Goal: Transaction & Acquisition: Download file/media

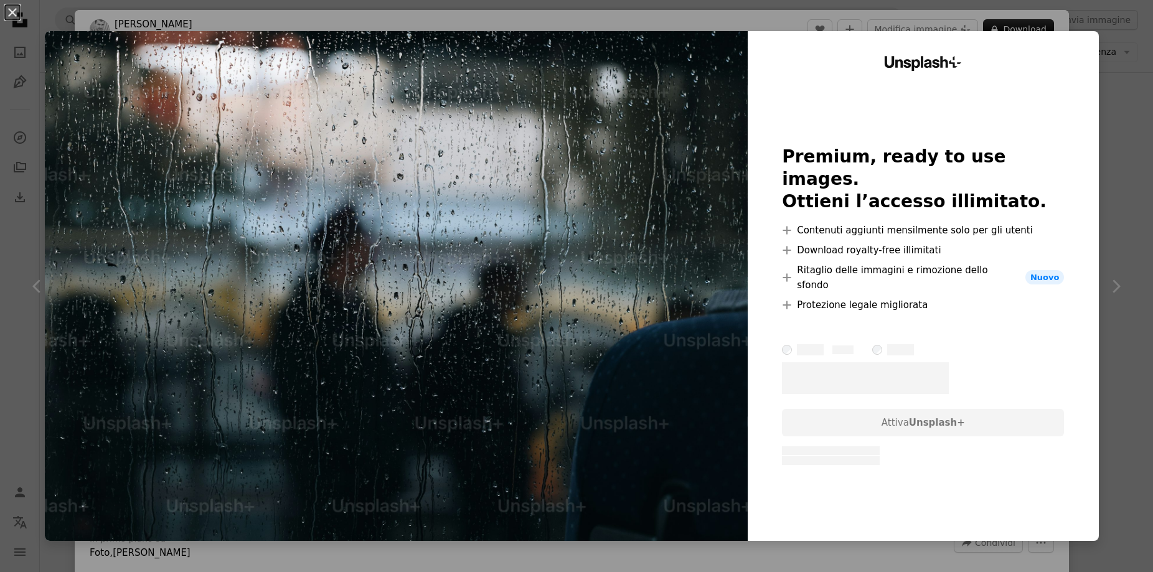
scroll to position [1, 0]
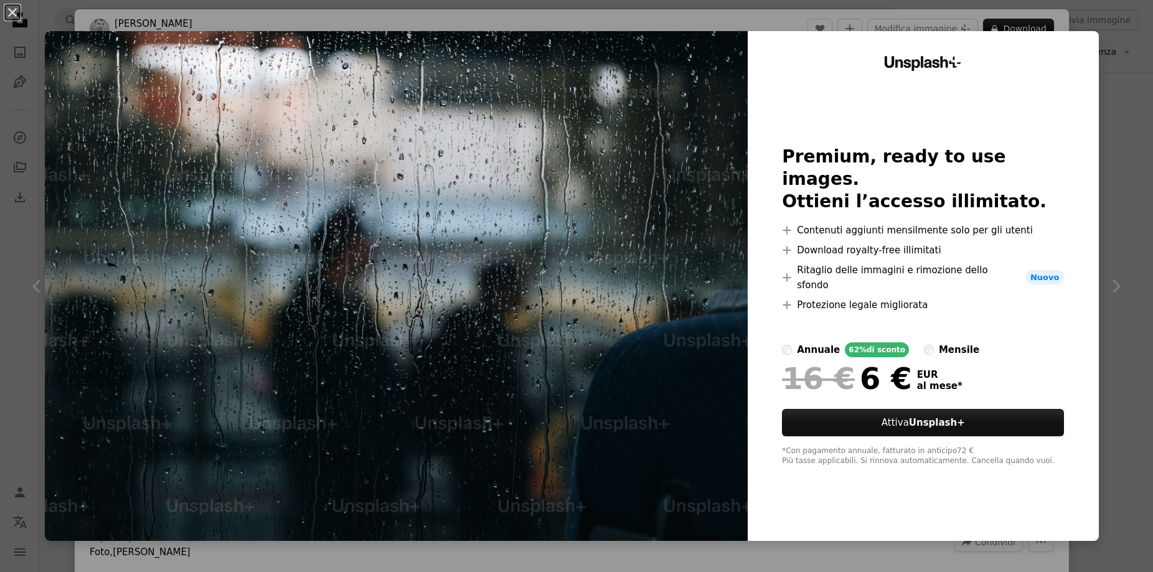
click at [1132, 172] on div "An X shape Unsplash+ Premium, ready to use images. Ottieni l’accesso illimitato…" at bounding box center [576, 286] width 1153 height 572
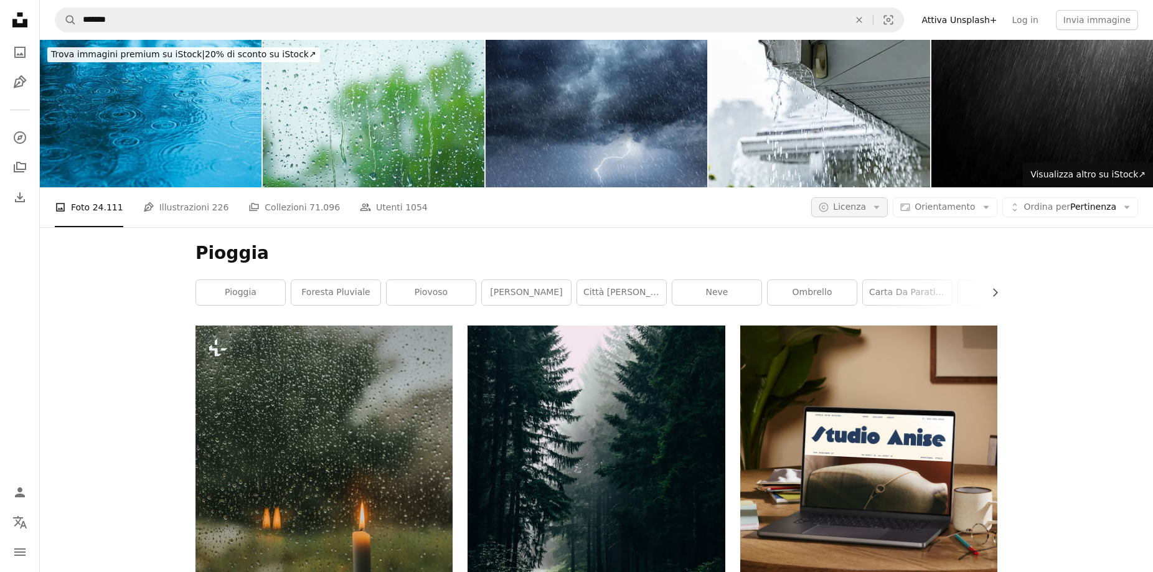
click at [877, 202] on icon "Arrow down" at bounding box center [876, 207] width 11 height 11
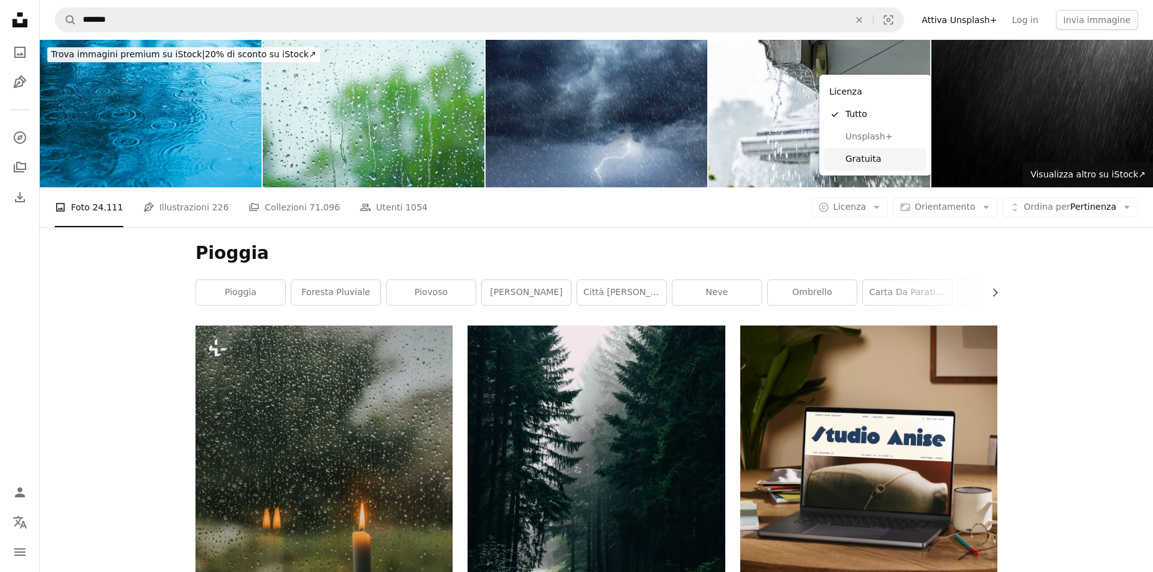
click at [868, 154] on span "Gratuita" at bounding box center [883, 159] width 76 height 12
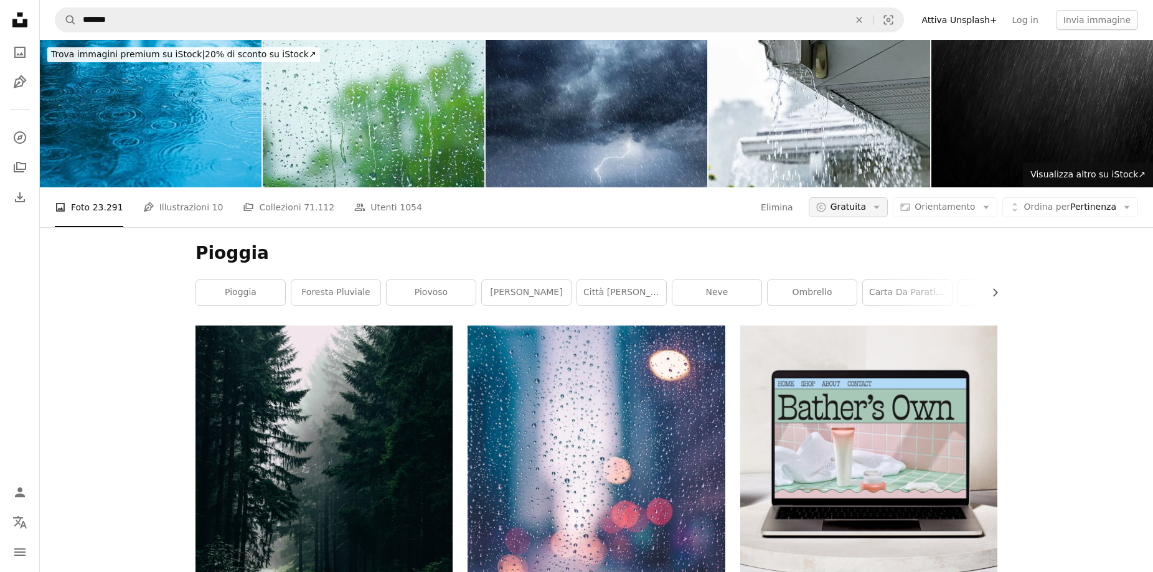
click at [878, 202] on icon "Arrow down" at bounding box center [876, 207] width 11 height 11
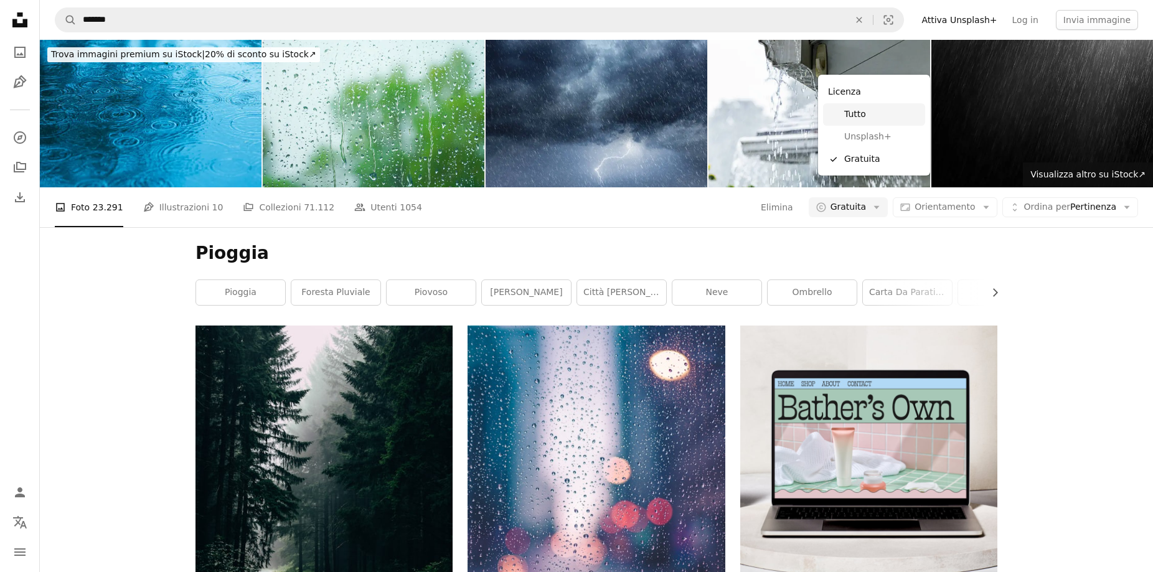
click at [872, 113] on span "Tutto" at bounding box center [882, 114] width 76 height 12
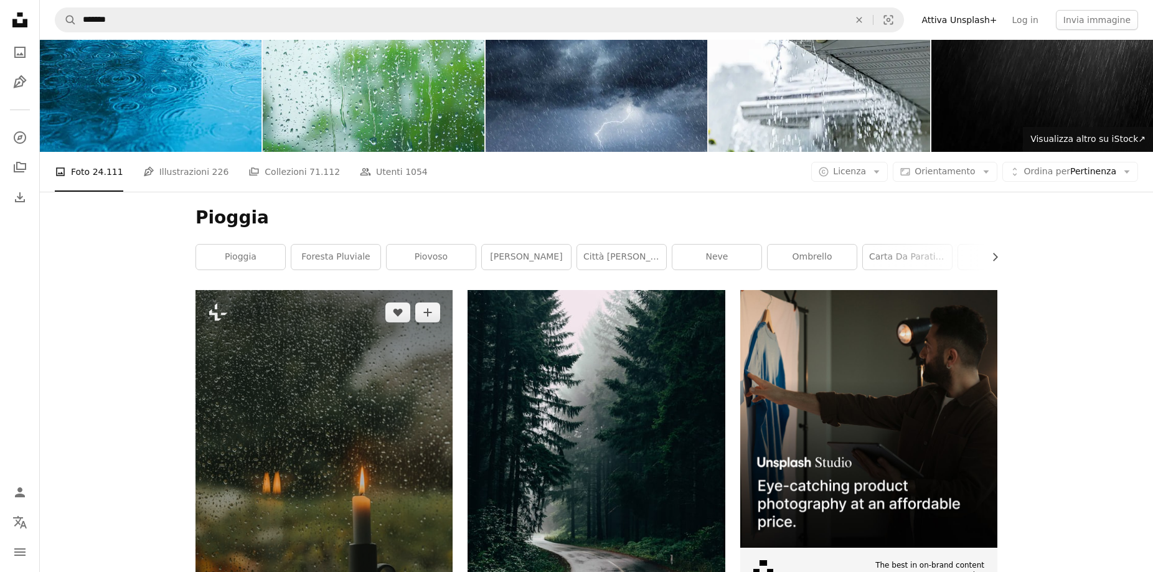
scroll to position [71, 0]
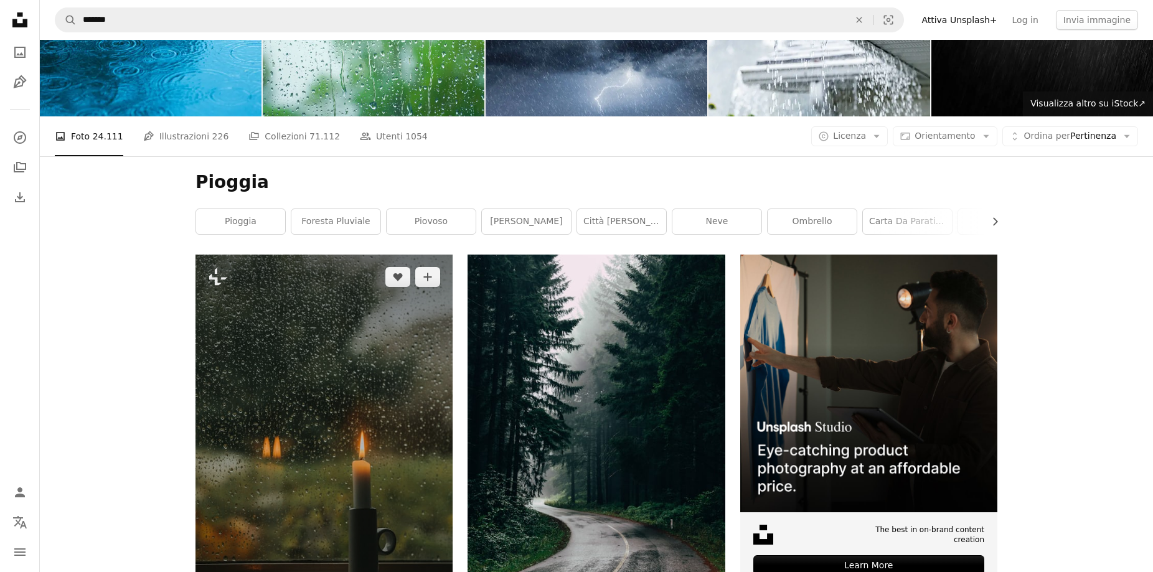
click at [309, 255] on img at bounding box center [323, 448] width 257 height 386
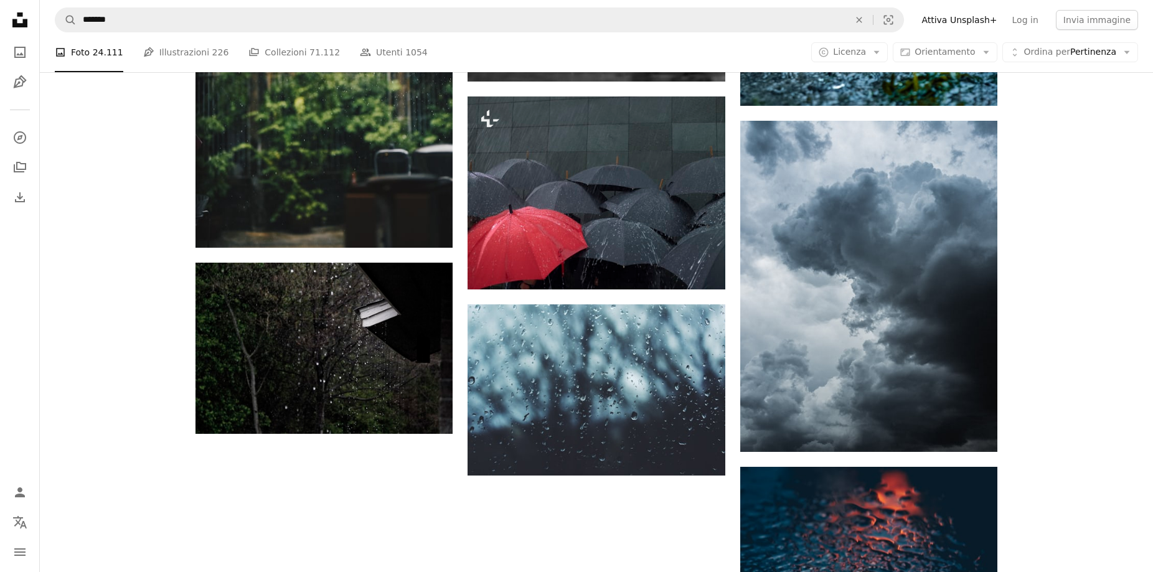
scroll to position [2026, 0]
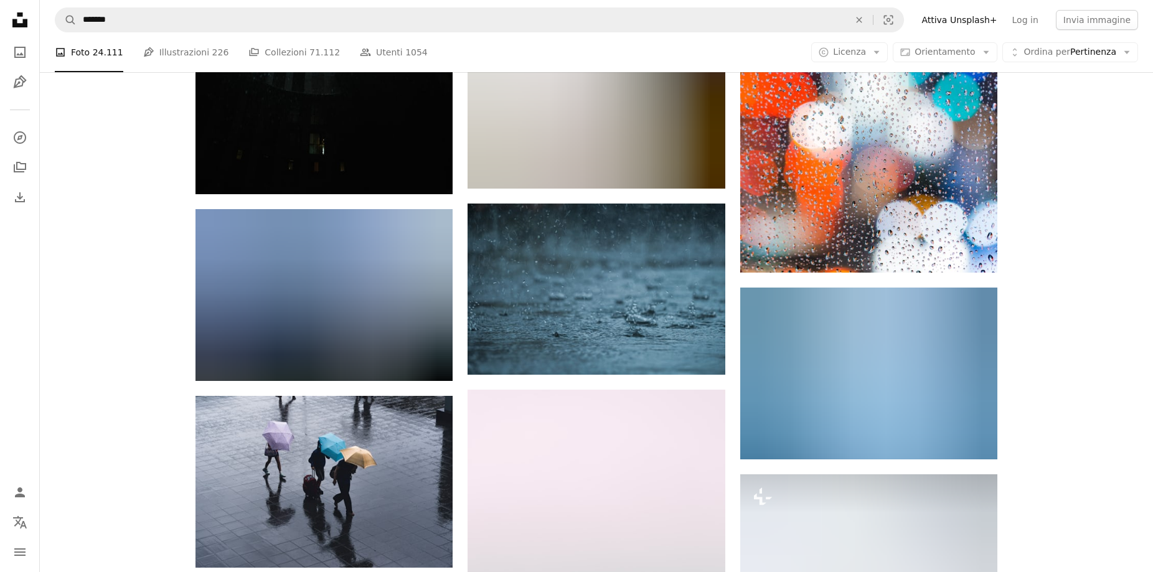
scroll to position [10120, 0]
